Goal: Task Accomplishment & Management: Complete application form

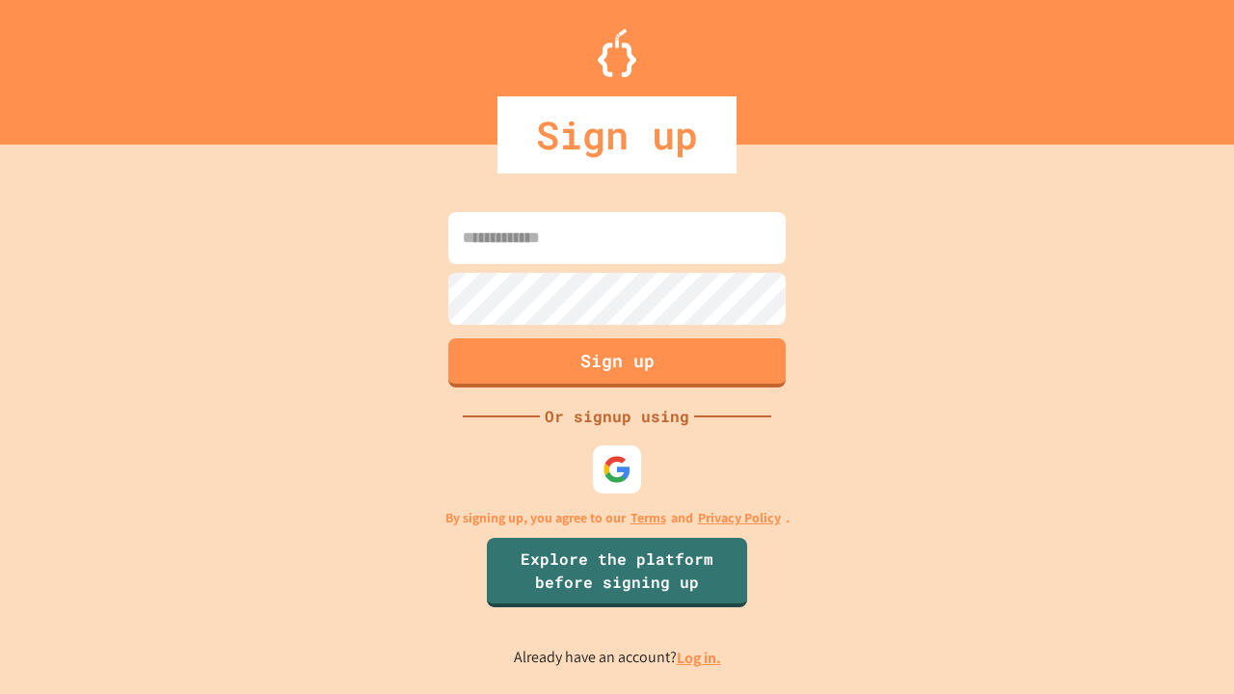
click at [700, 657] on link "Log in." at bounding box center [699, 658] width 44 height 20
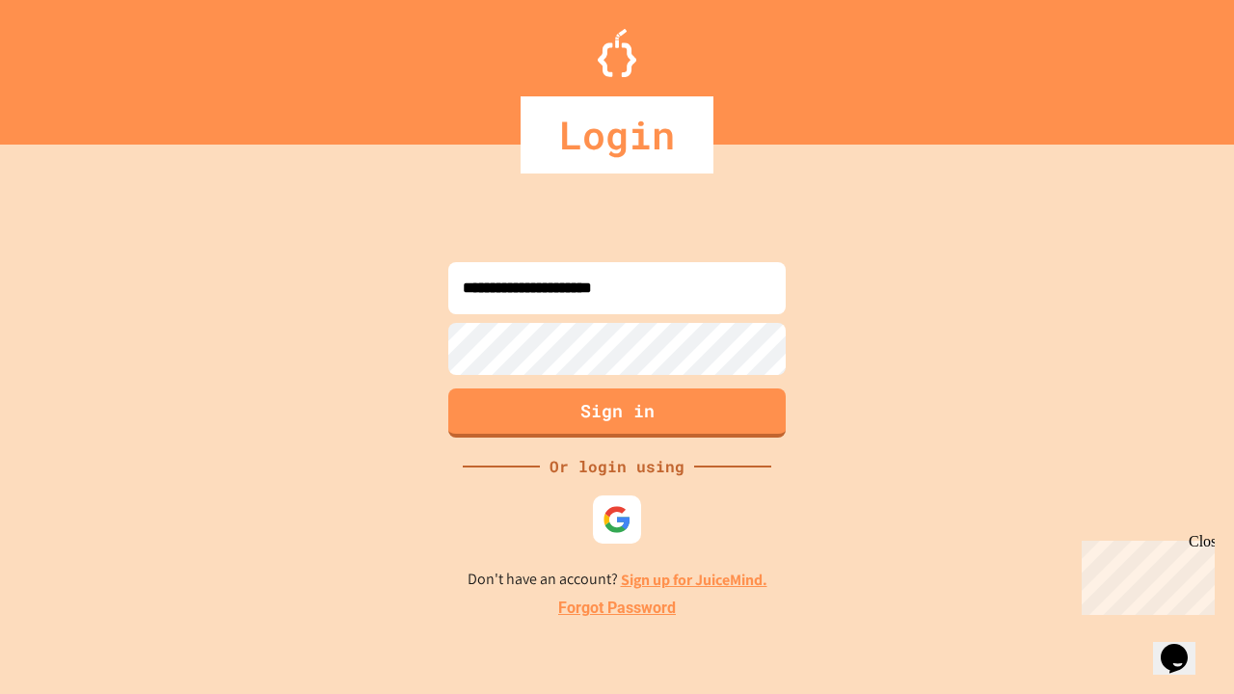
type input "**********"
